Goal: Task Accomplishment & Management: Use online tool/utility

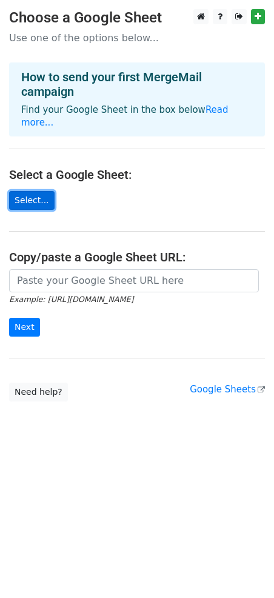
click at [36, 191] on link "Select..." at bounding box center [31, 200] width 45 height 19
drag, startPoint x: 29, startPoint y: 197, endPoint x: 29, endPoint y: 185, distance: 11.5
click at [29, 195] on main "Choose a Google Sheet Use one of the options below... How to send your first Me…" at bounding box center [137, 205] width 274 height 392
click at [29, 191] on link "Select..." at bounding box center [31, 200] width 45 height 19
click at [31, 191] on link "Select..." at bounding box center [31, 200] width 45 height 19
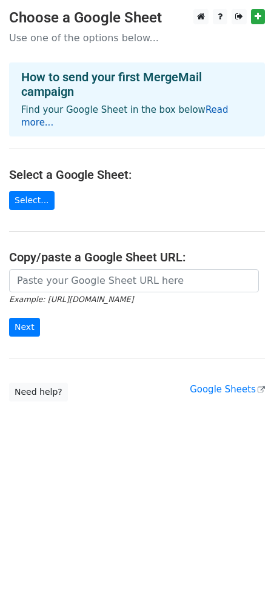
click at [210, 112] on link "Read more..." at bounding box center [124, 116] width 207 height 24
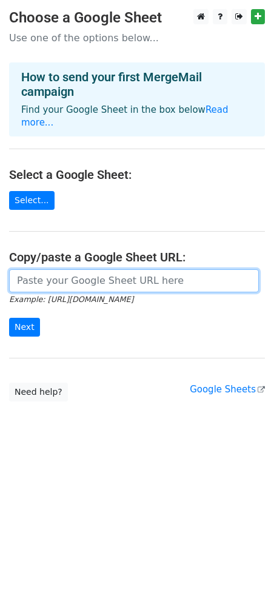
click at [64, 271] on input "url" at bounding box center [134, 280] width 250 height 23
paste input "https://docs.google.com/spreadsheets/d/1yWioHXFoBZhgheh_egEXvaxVVSAos1AW/edit?g…"
type input "https://docs.google.com/spreadsheets/d/1yWioHXFoBZhgheh_egEXvaxVVSAos1AW/edit?g…"
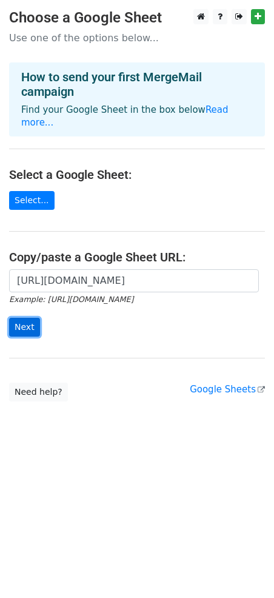
click at [24, 318] on input "Next" at bounding box center [24, 327] width 31 height 19
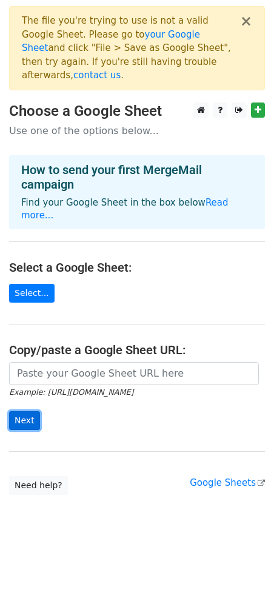
click at [28, 411] on input "Next" at bounding box center [24, 420] width 31 height 19
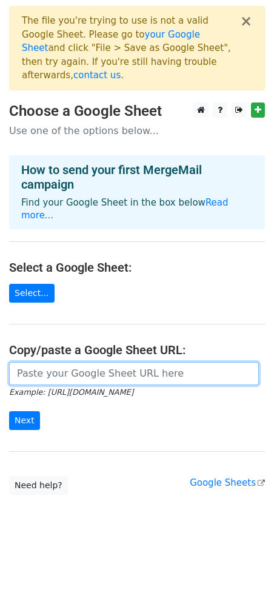
click at [46, 362] on input "url" at bounding box center [134, 373] width 250 height 23
paste input "https://docs.google.com/spreadsheets/d/1yWioHXFoBZhgheh_egEXvaxVVSAos1AW/edit?g…"
type input "[URL][DOMAIN_NAME]"
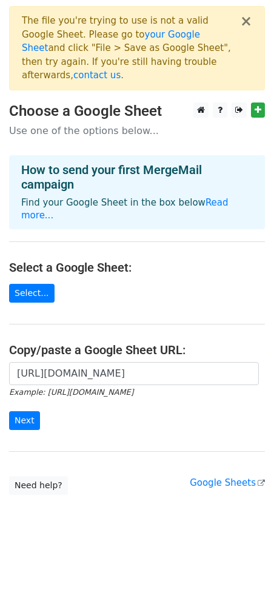
click at [62, 283] on main "× The file you're trying to use is not a valid Google Sheet. Please go to your …" at bounding box center [137, 250] width 274 height 488
click at [28, 411] on input "Next" at bounding box center [24, 420] width 31 height 19
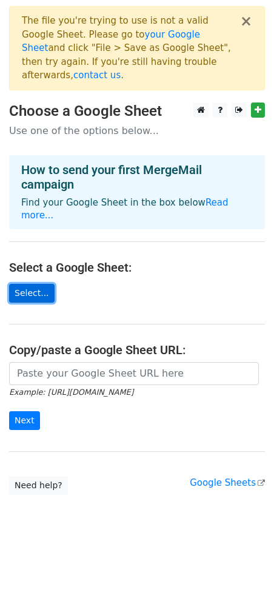
click at [34, 284] on link "Select..." at bounding box center [31, 293] width 45 height 19
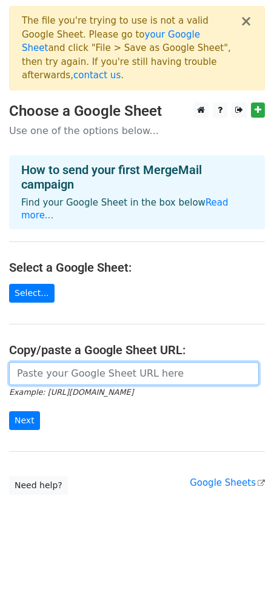
click at [65, 362] on input "url" at bounding box center [134, 373] width 250 height 23
paste input "[URL][DOMAIN_NAME]"
type input "[URL][DOMAIN_NAME]"
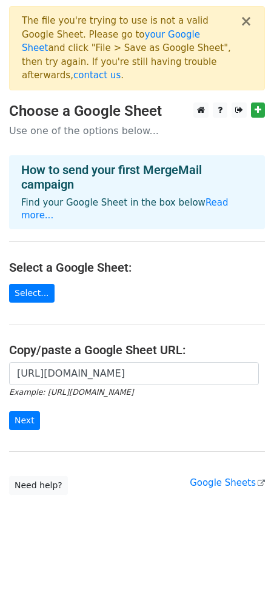
scroll to position [0, 0]
click at [61, 383] on form "https://docs.google.com/spreadsheets/d/1yWioHXFoBZhgheh_egEXvaxVVSAos1AW/edit?g…" at bounding box center [137, 396] width 256 height 68
click at [24, 411] on input "Next" at bounding box center [24, 420] width 31 height 19
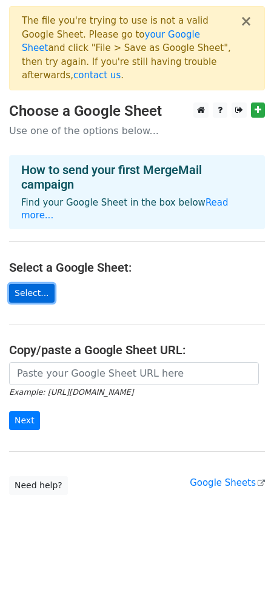
click at [30, 284] on link "Select..." at bounding box center [31, 293] width 45 height 19
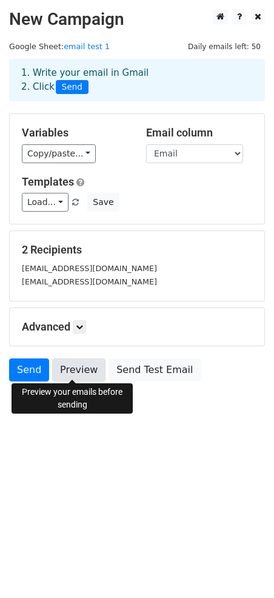
click at [75, 370] on link "Preview" at bounding box center [78, 369] width 53 height 23
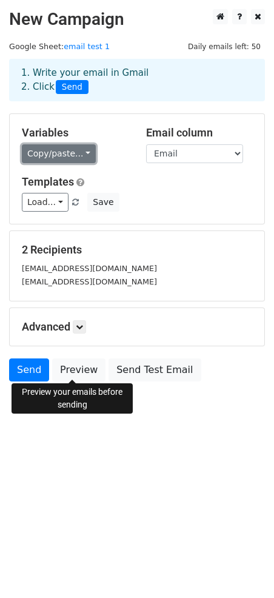
click at [78, 154] on link "Copy/paste..." at bounding box center [59, 153] width 74 height 19
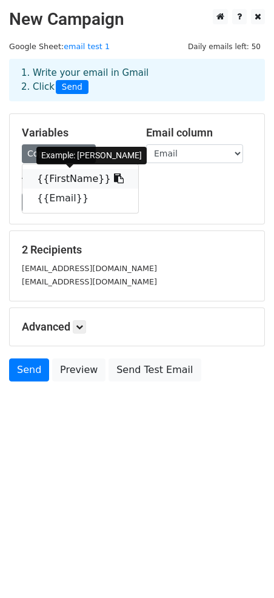
click at [68, 178] on link "{{FirstName}}" at bounding box center [80, 178] width 116 height 19
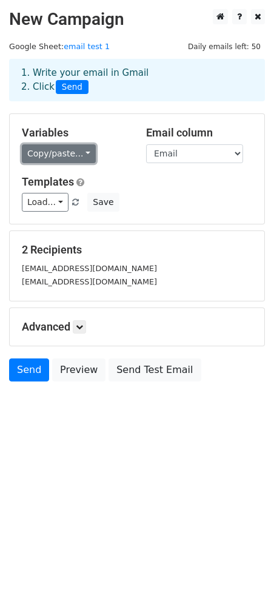
click at [78, 153] on link "Copy/paste..." at bounding box center [59, 153] width 74 height 19
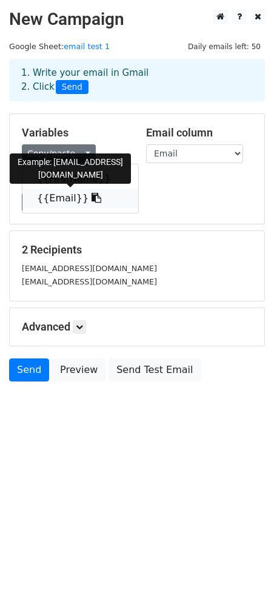
click at [92, 199] on icon at bounding box center [97, 198] width 10 height 10
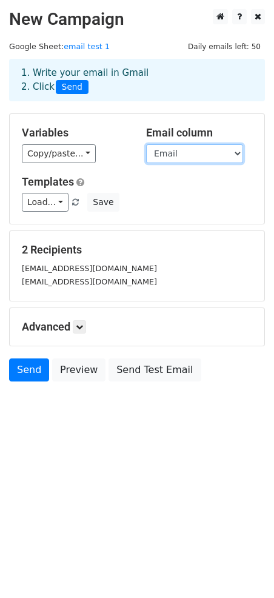
click at [232, 153] on select "FirstName Email" at bounding box center [194, 153] width 97 height 19
click at [221, 117] on div "Variables Copy/paste... {{FirstName}} {{Email}} Email column FirstName Email Te…" at bounding box center [137, 169] width 255 height 110
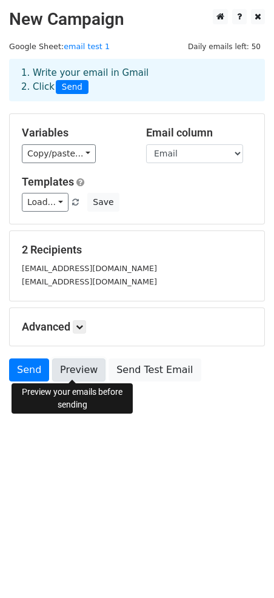
click at [70, 368] on link "Preview" at bounding box center [78, 369] width 53 height 23
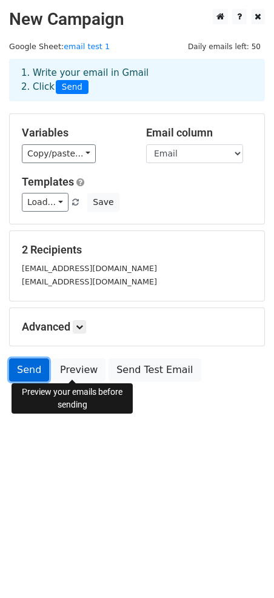
click at [20, 366] on link "Send" at bounding box center [29, 369] width 40 height 23
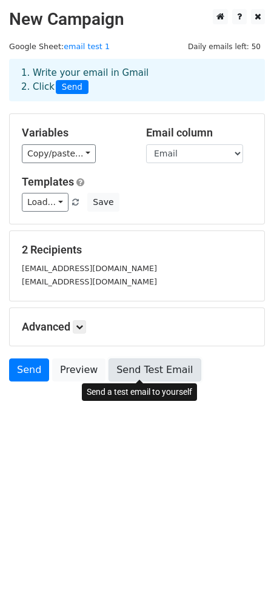
click at [141, 368] on link "Send Test Email" at bounding box center [154, 369] width 92 height 23
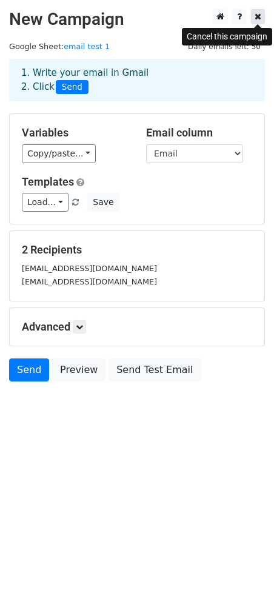
click at [259, 17] on icon at bounding box center [258, 16] width 7 height 8
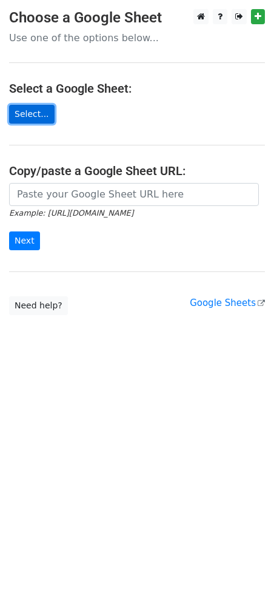
click at [31, 112] on link "Select..." at bounding box center [31, 114] width 45 height 19
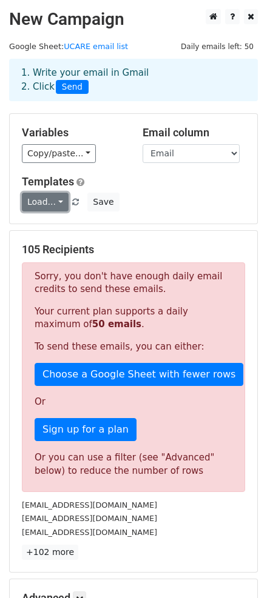
click at [53, 205] on link "Load..." at bounding box center [45, 202] width 47 height 19
click at [179, 181] on h5 "Templates" at bounding box center [133, 181] width 223 height 13
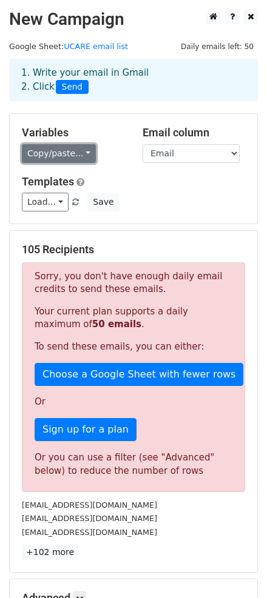
click at [79, 156] on link "Copy/paste..." at bounding box center [59, 153] width 74 height 19
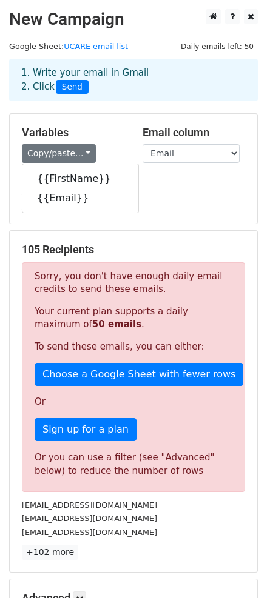
click at [150, 182] on h5 "Templates" at bounding box center [133, 181] width 223 height 13
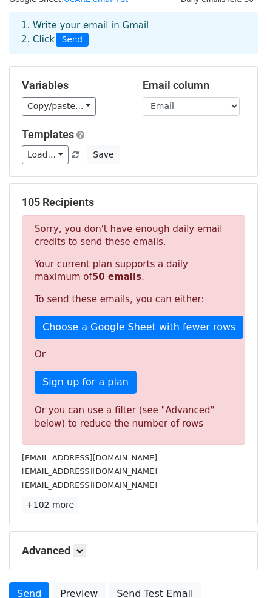
scroll to position [48, 0]
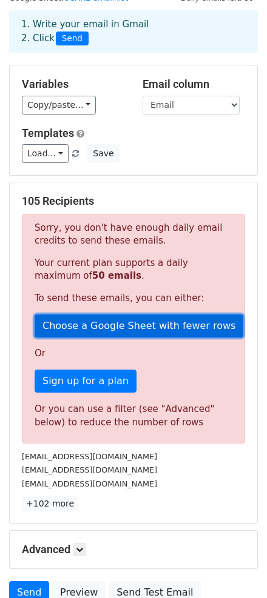
click at [126, 324] on link "Choose a Google Sheet with fewer rows" at bounding box center [139, 326] width 208 height 23
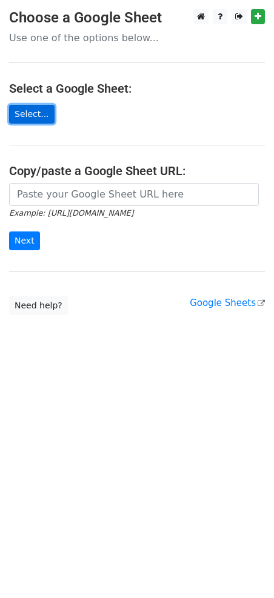
click at [25, 114] on link "Select..." at bounding box center [31, 114] width 45 height 19
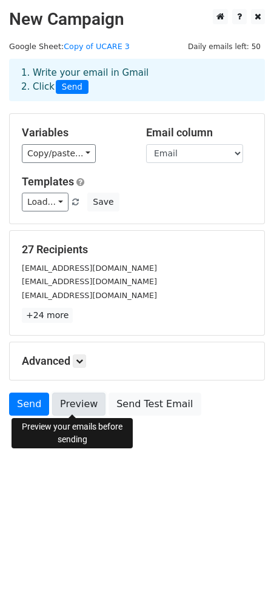
click at [68, 404] on link "Preview" at bounding box center [78, 404] width 53 height 23
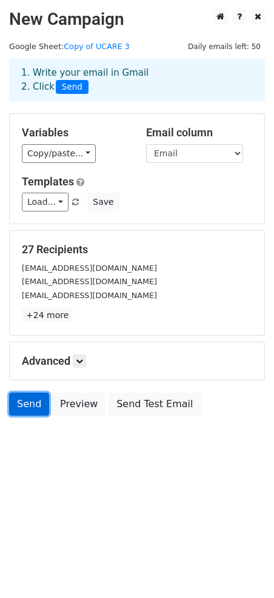
click at [32, 405] on link "Send" at bounding box center [29, 404] width 40 height 23
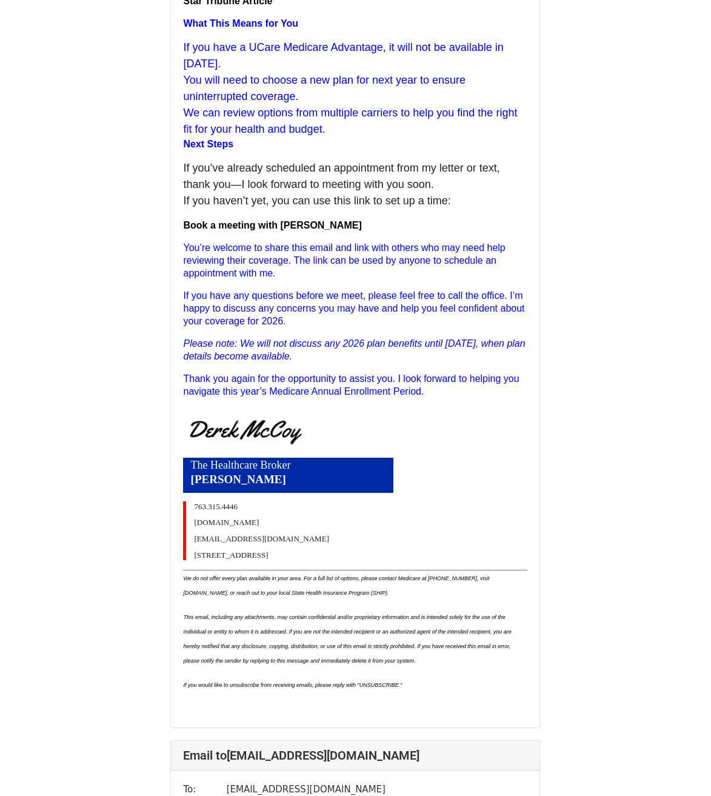
scroll to position [303, 0]
